Goal: Task Accomplishment & Management: Manage account settings

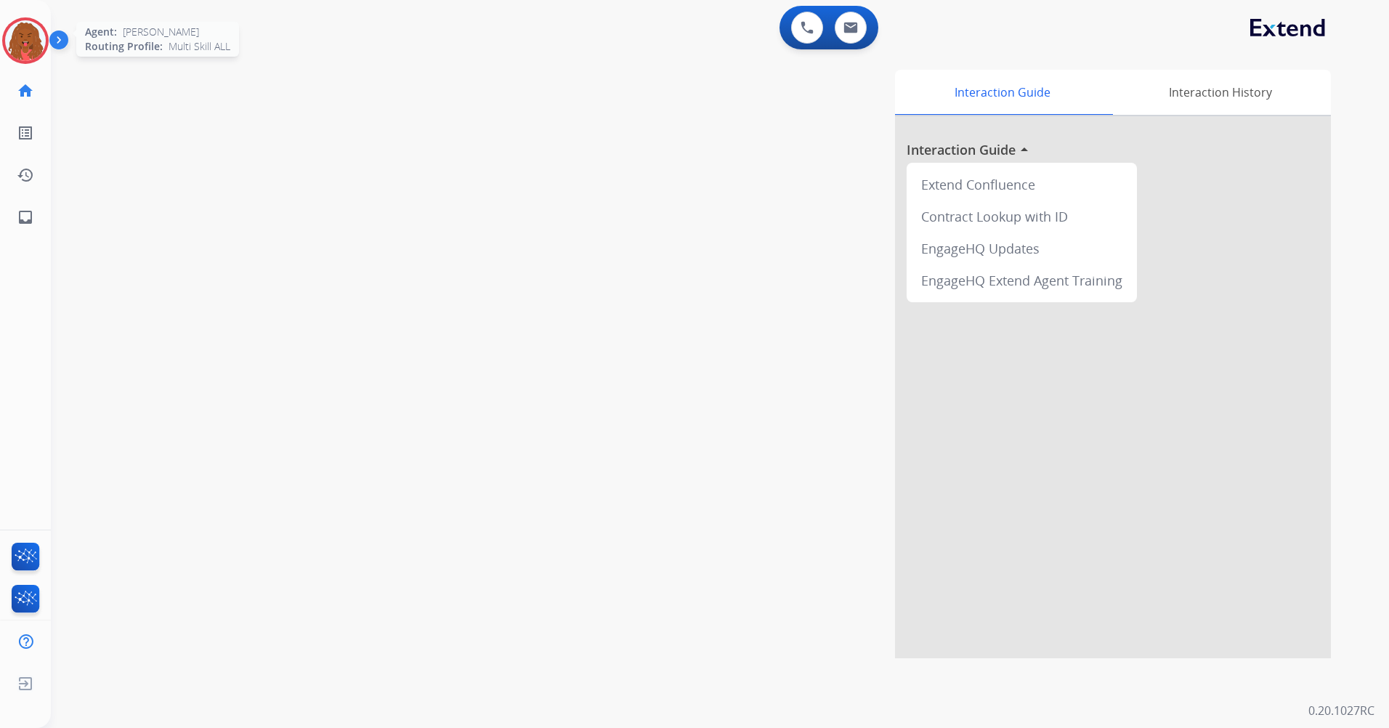
click at [32, 47] on img at bounding box center [25, 40] width 41 height 41
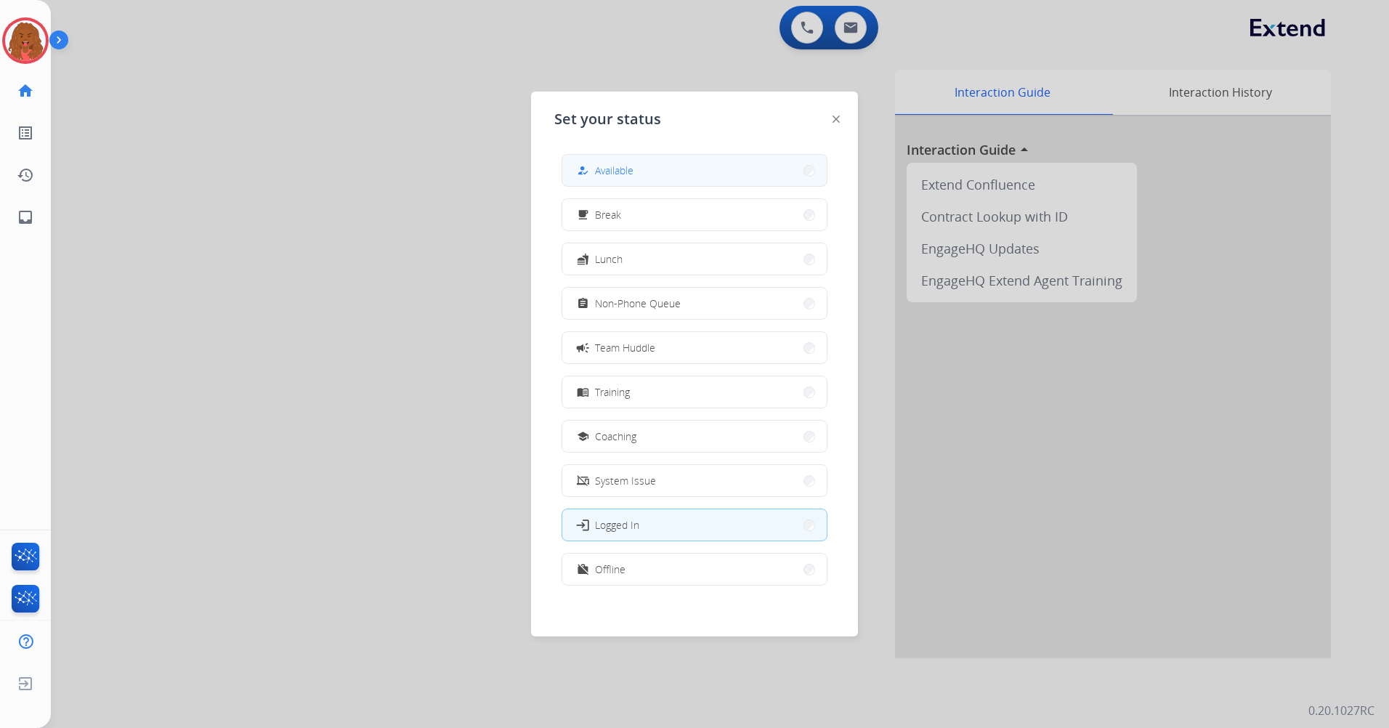
click at [634, 171] on span "Available" at bounding box center [614, 170] width 39 height 15
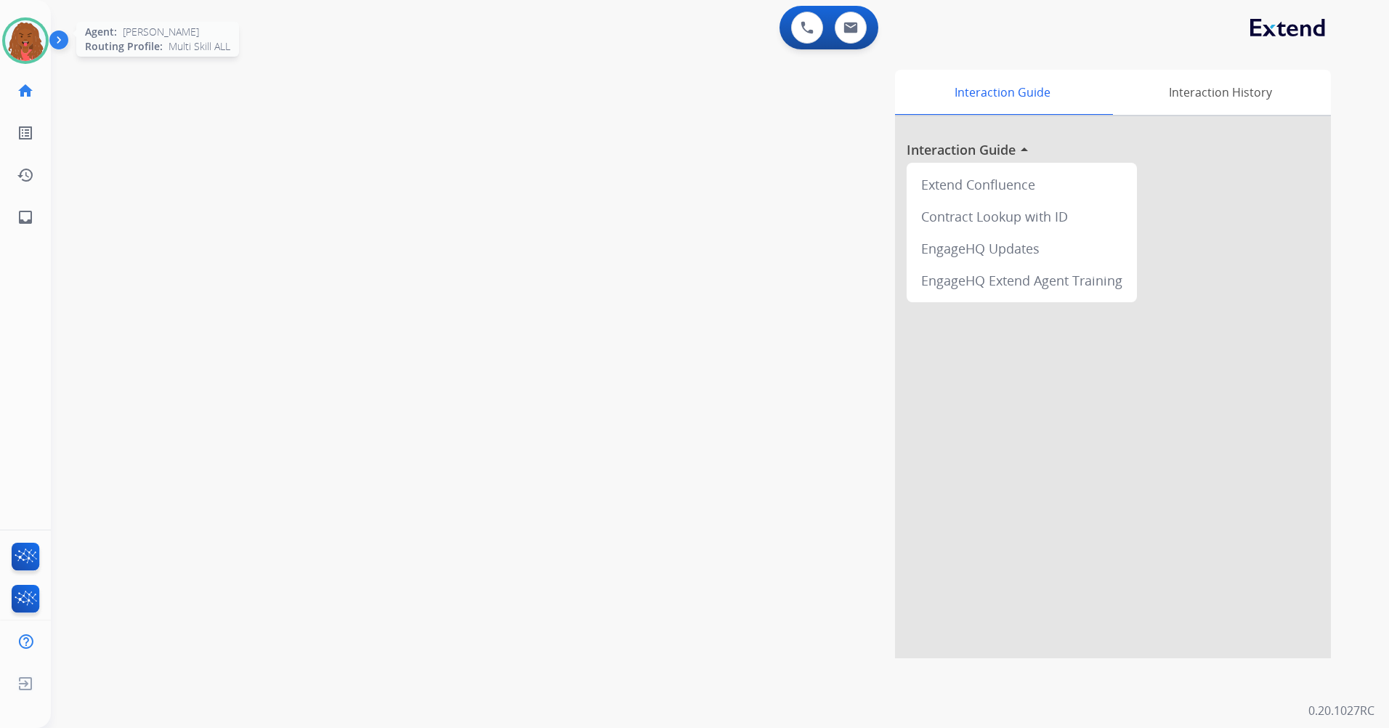
click at [29, 43] on img at bounding box center [25, 40] width 41 height 41
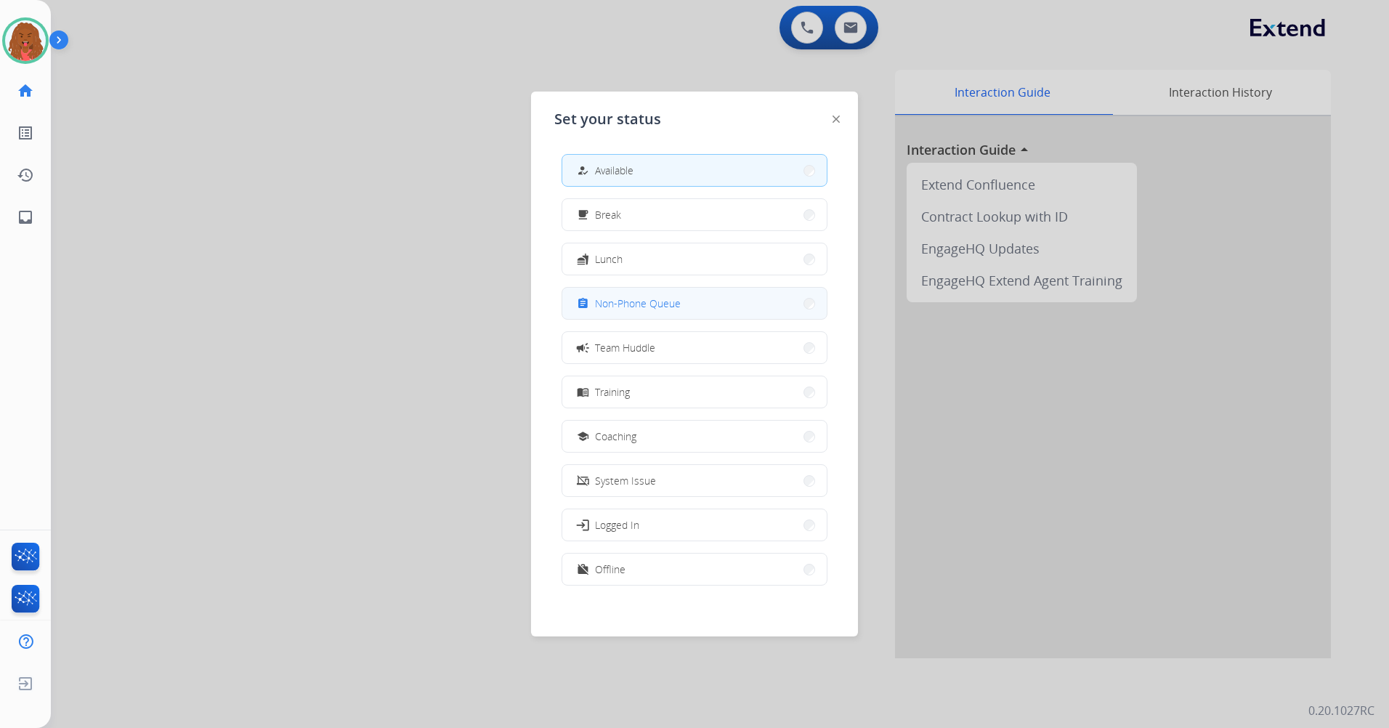
click at [660, 292] on button "assignment Non-Phone Queue" at bounding box center [694, 303] width 265 height 31
